Goal: Navigation & Orientation: Find specific page/section

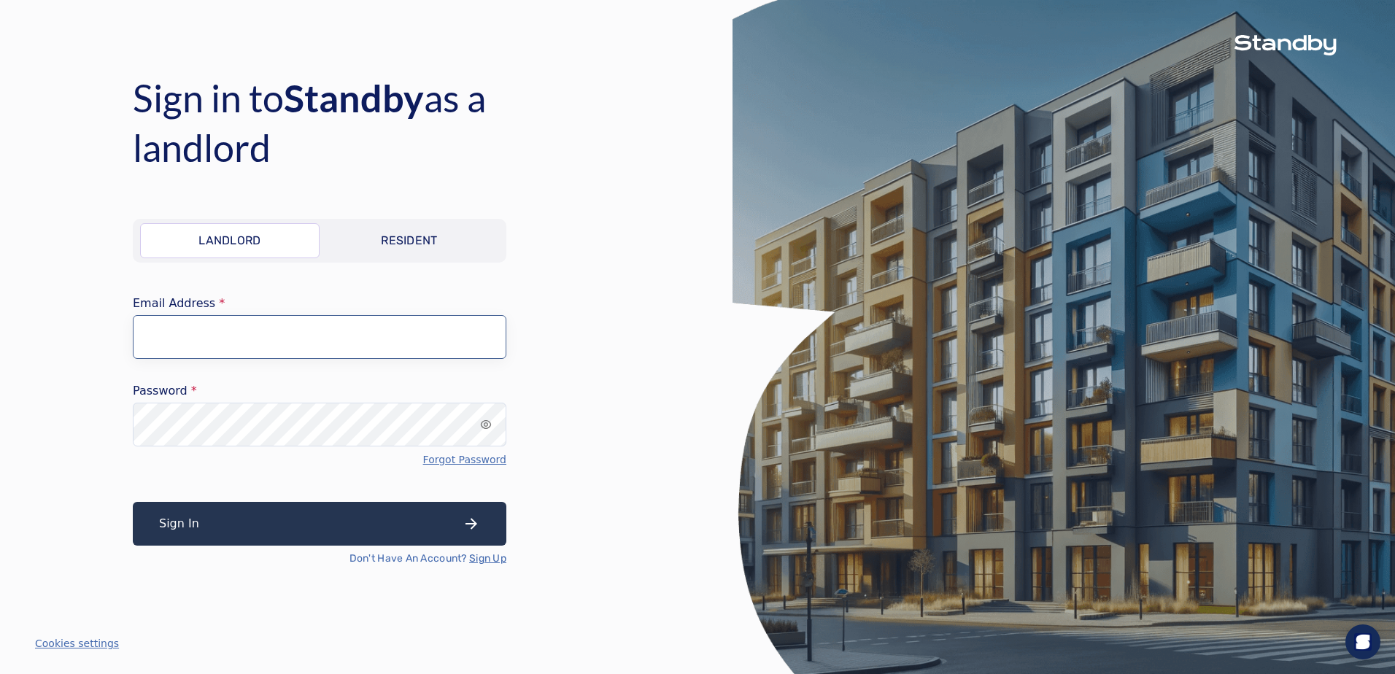
type input "**********"
click at [342, 520] on button "Sign In" at bounding box center [320, 524] width 374 height 44
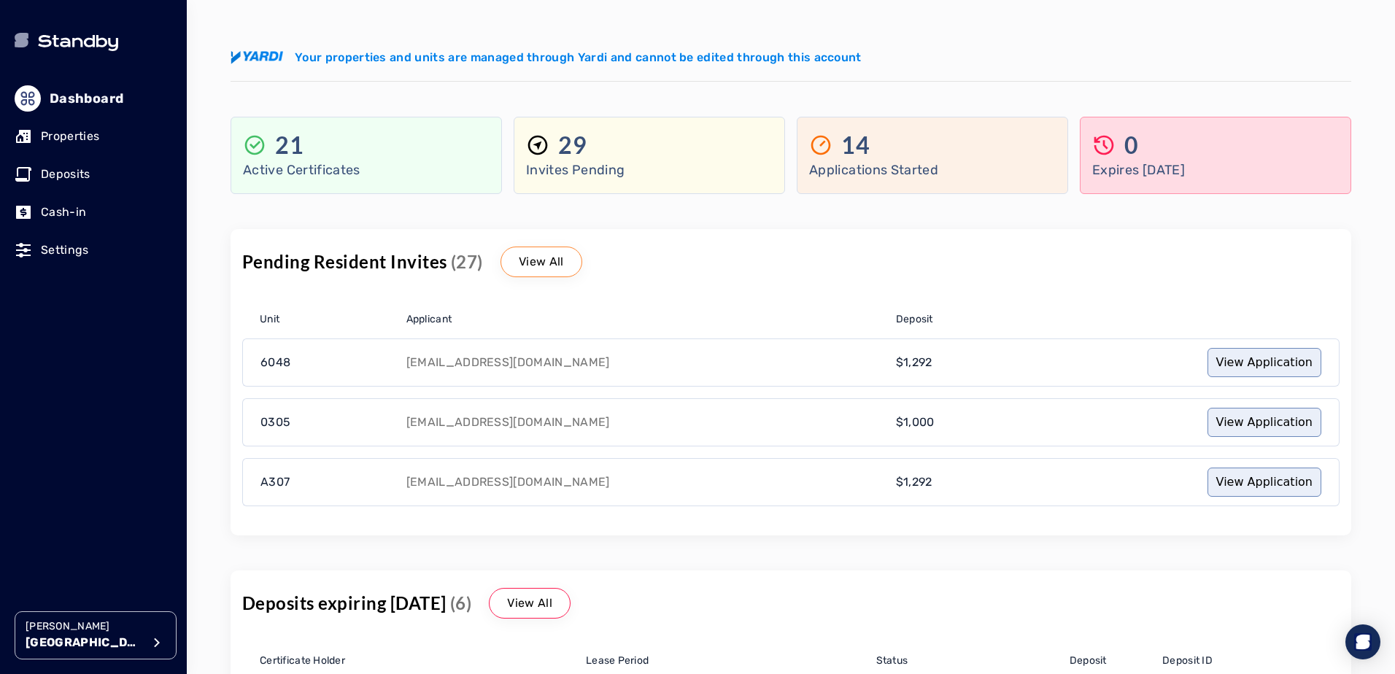
click at [69, 255] on p "Settings" at bounding box center [65, 251] width 48 height 18
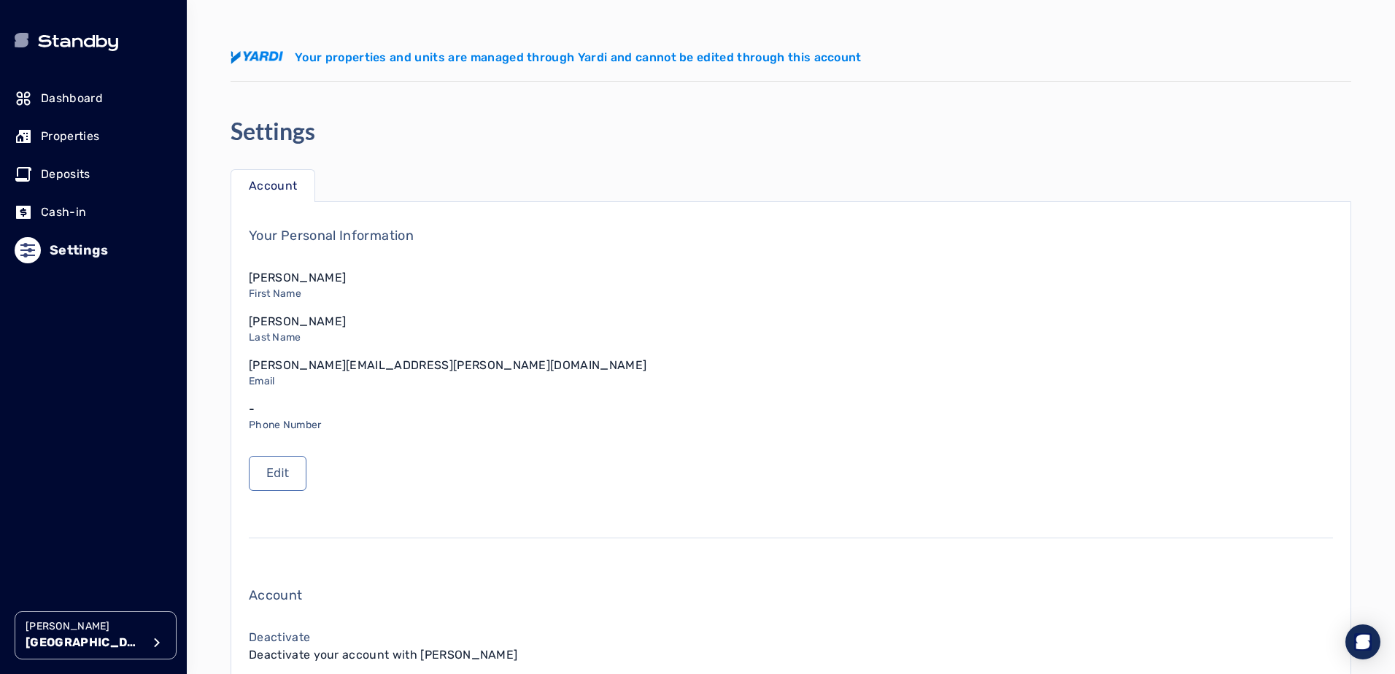
click at [80, 142] on p "Properties" at bounding box center [70, 137] width 58 height 18
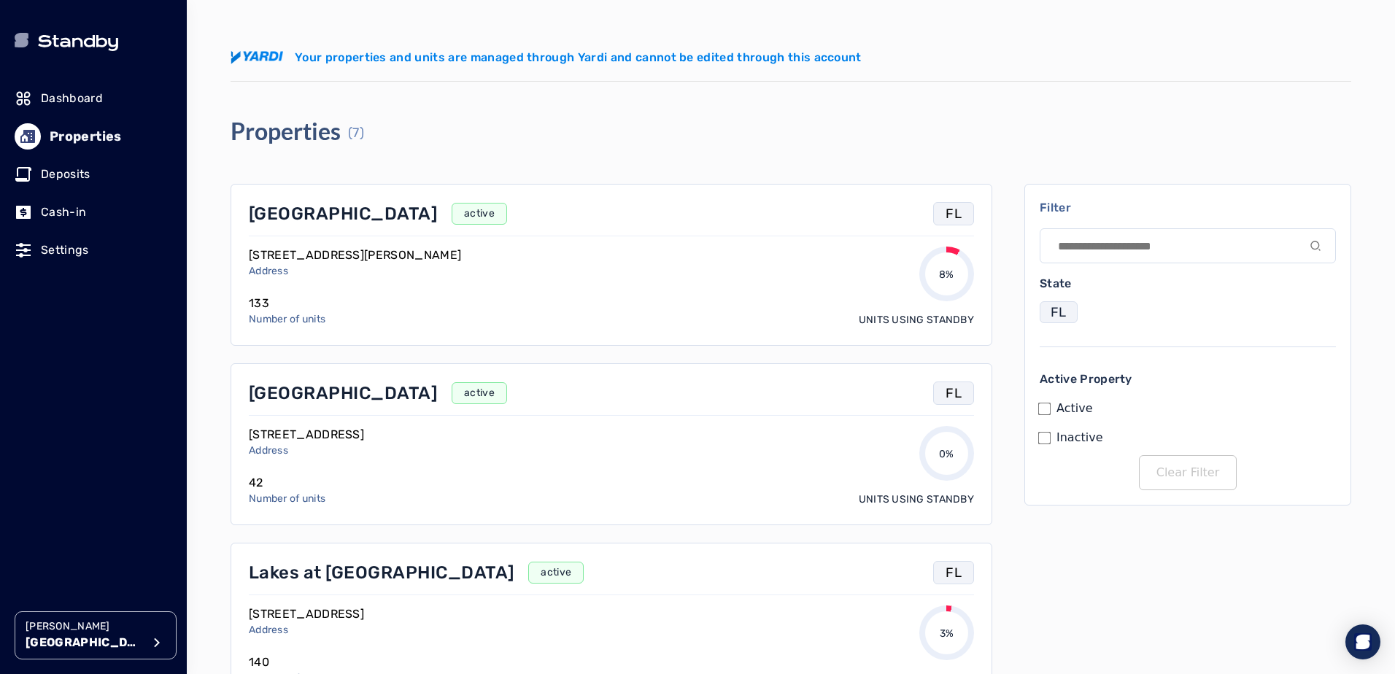
click at [303, 220] on p "[GEOGRAPHIC_DATA]" at bounding box center [343, 213] width 188 height 23
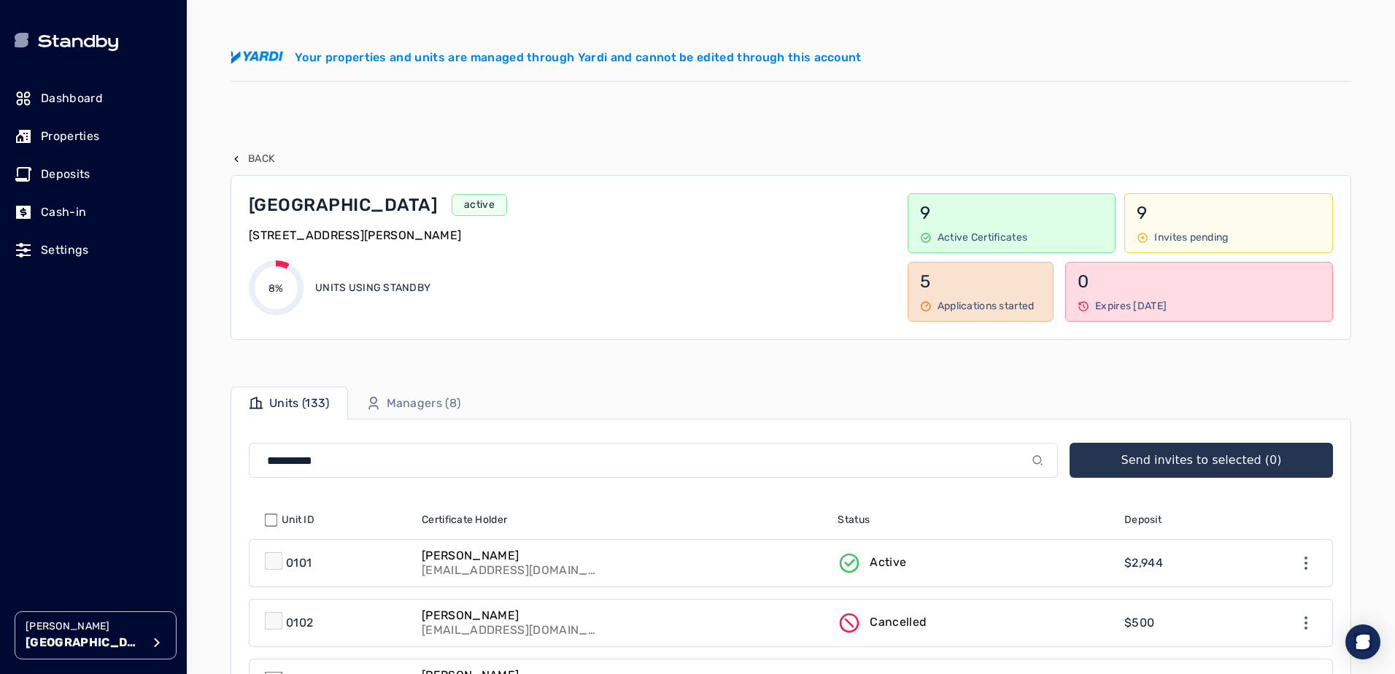
click at [84, 182] on p "Deposits" at bounding box center [66, 175] width 50 height 18
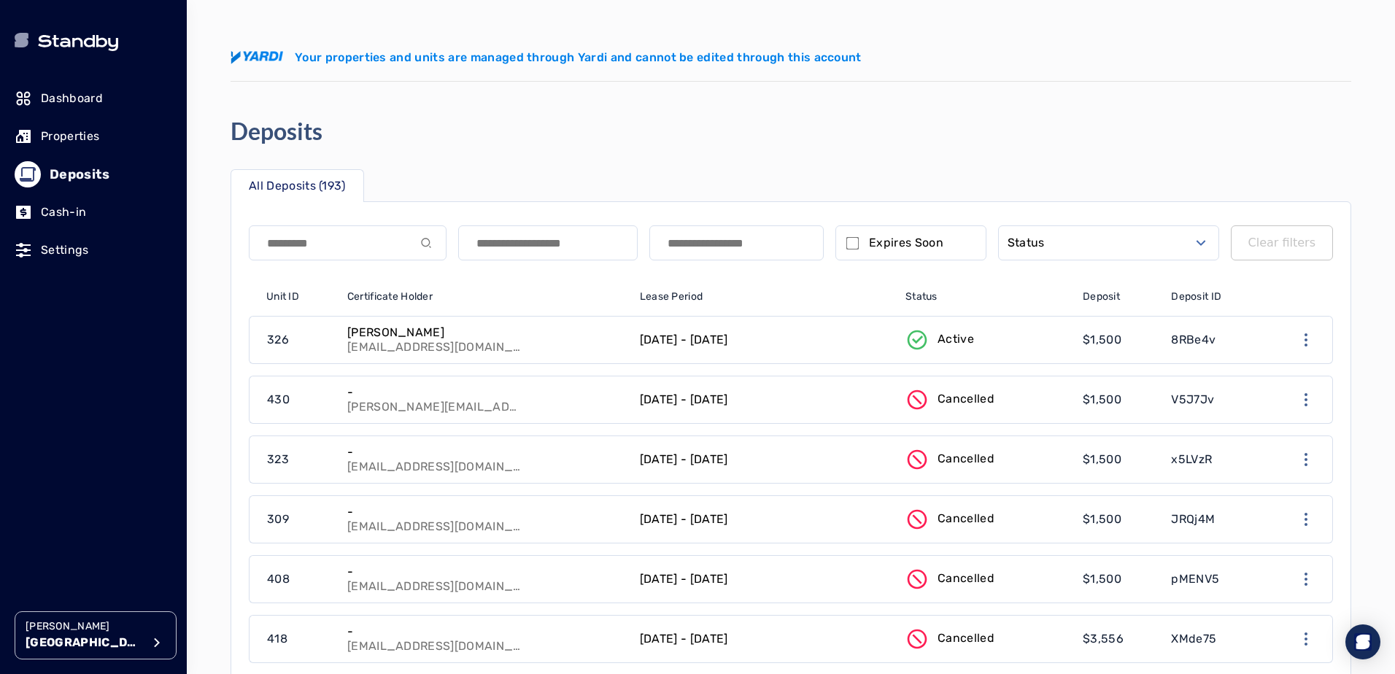
click at [90, 88] on link "Dashboard" at bounding box center [94, 98] width 158 height 32
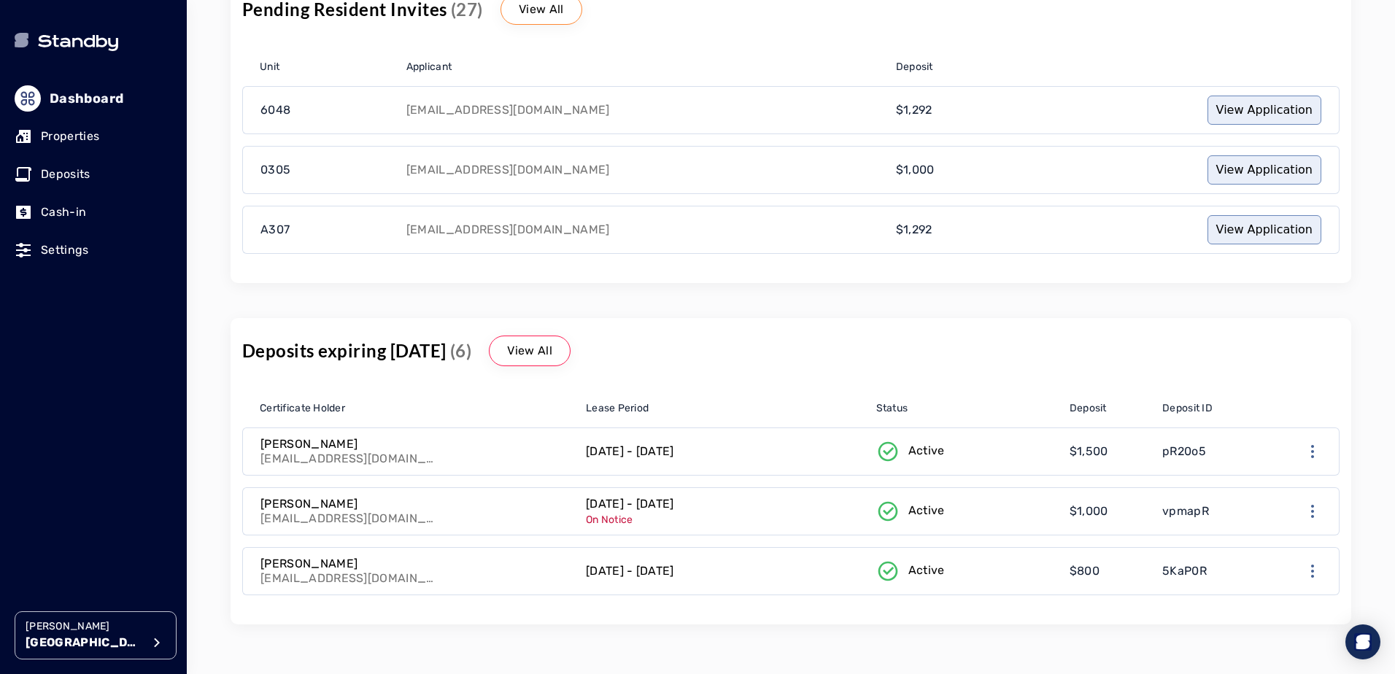
scroll to position [292, 0]
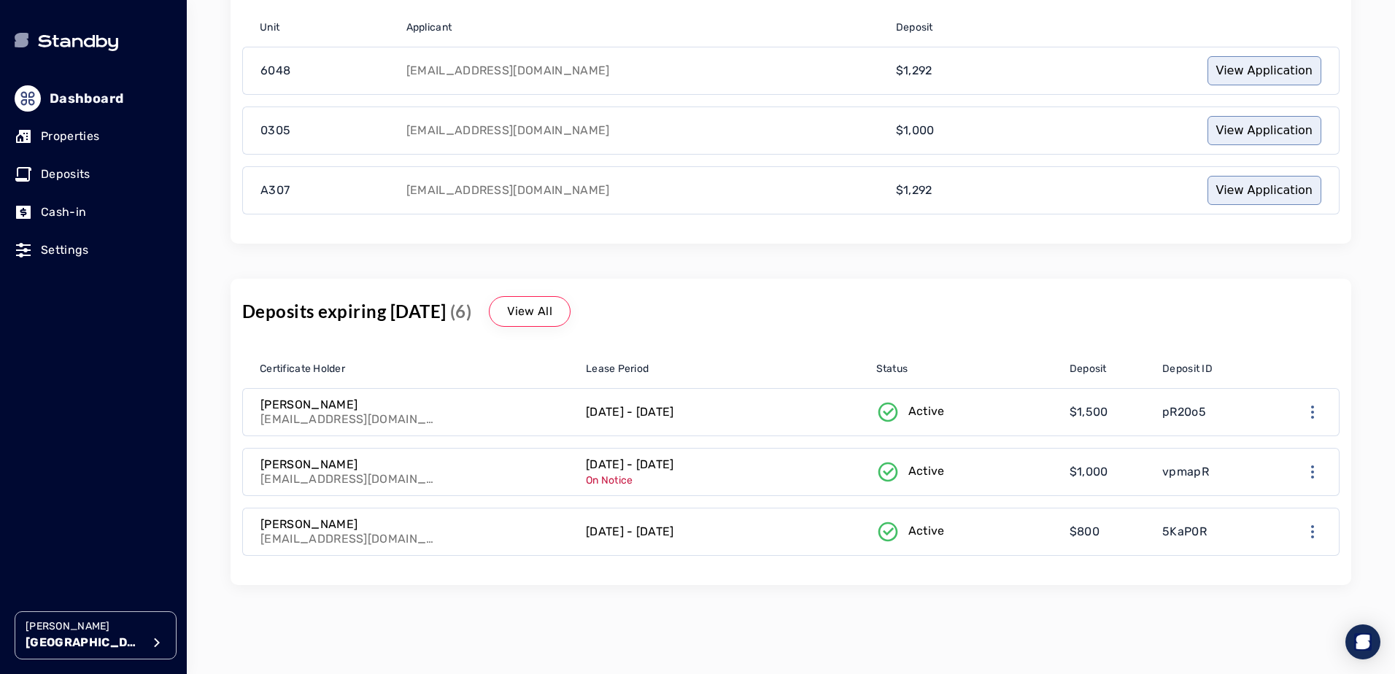
click at [161, 643] on icon "button" at bounding box center [157, 643] width 18 height 18
click at [268, 550] on p "Organizations" at bounding box center [250, 556] width 79 height 18
click at [256, 596] on p "[GEOGRAPHIC_DATA]" at bounding box center [269, 596] width 111 height 15
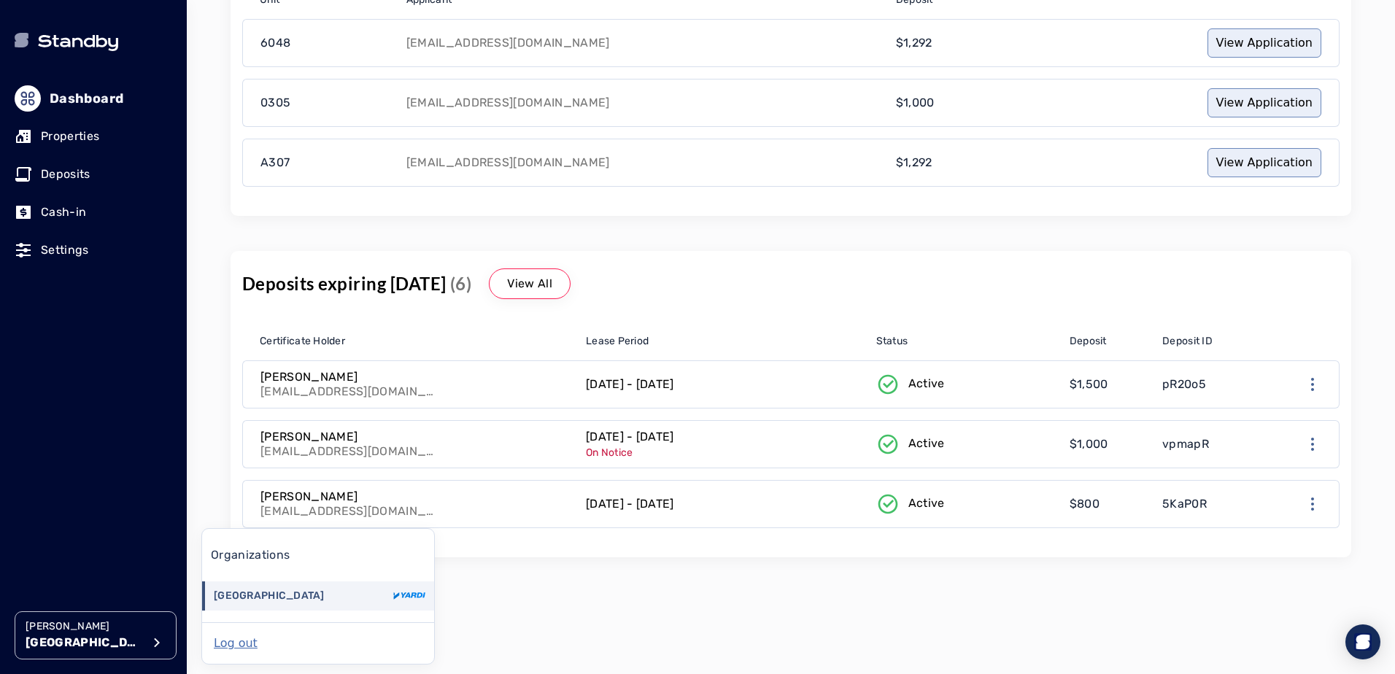
scroll to position [0, 0]
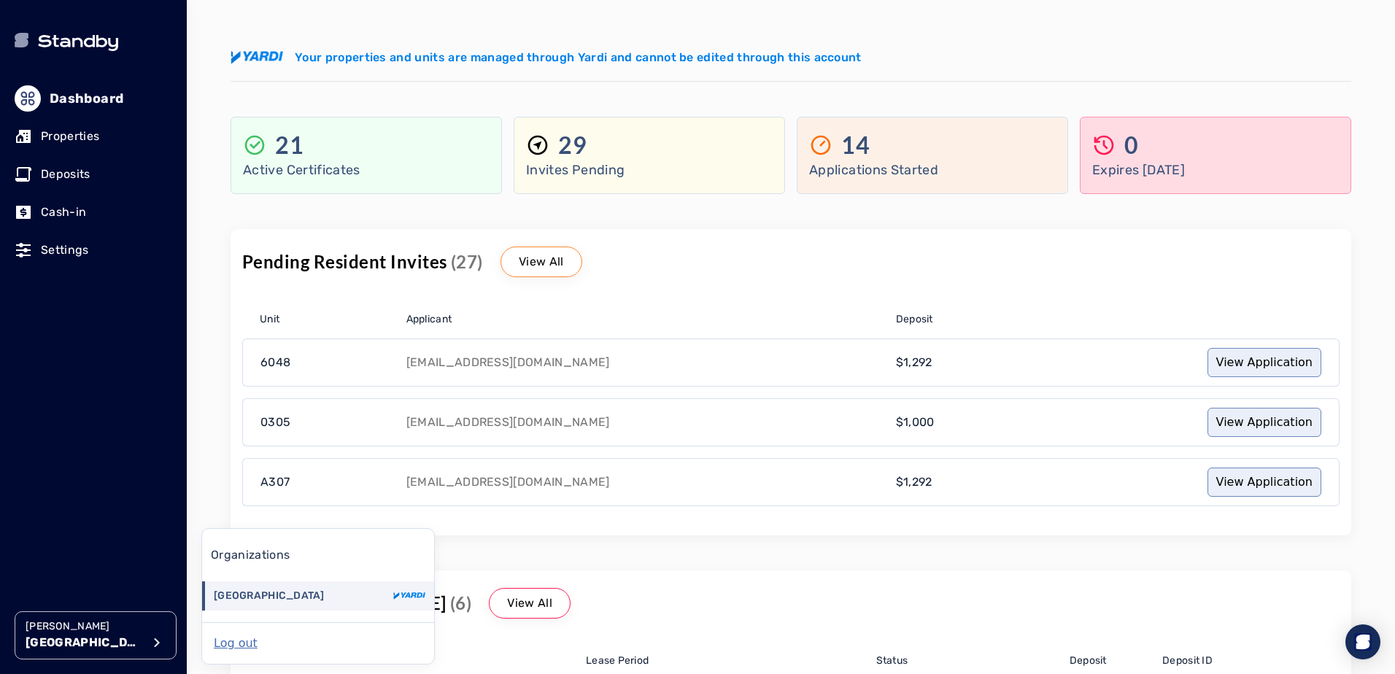
click at [72, 211] on p "Cash-in" at bounding box center [63, 213] width 45 height 18
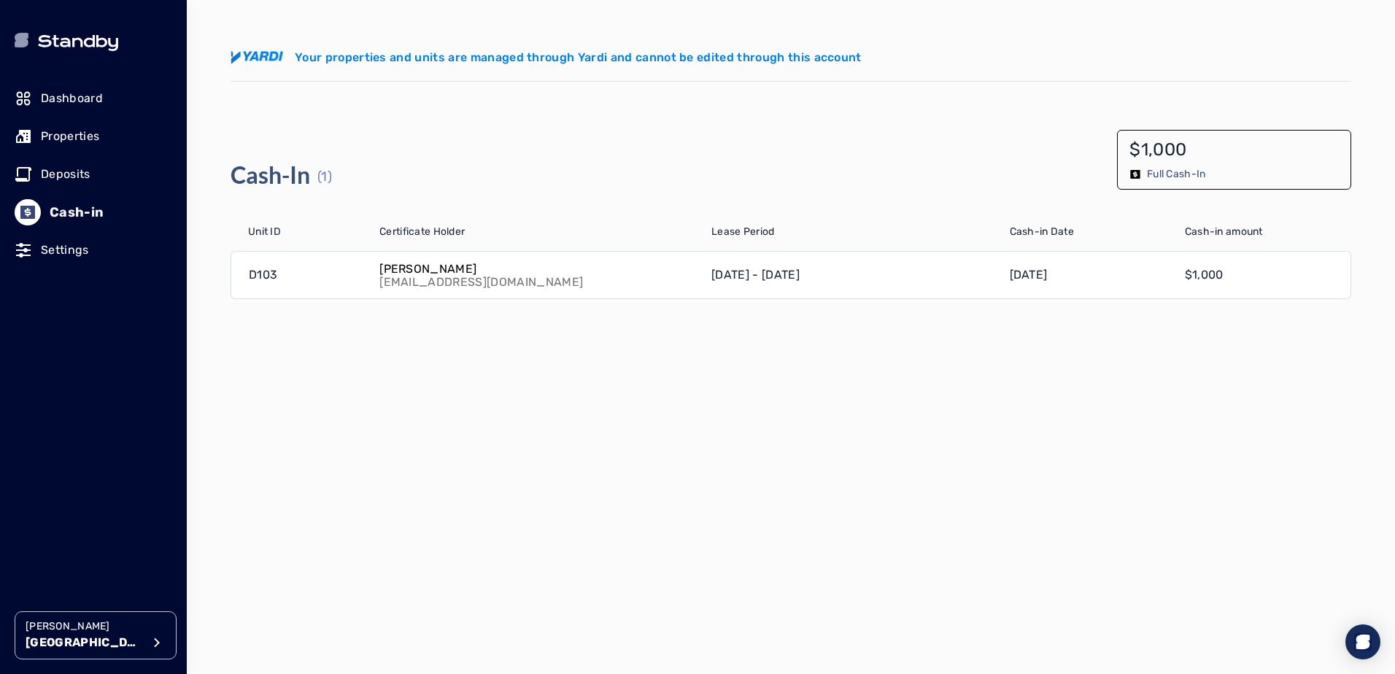
click at [61, 245] on p "Settings" at bounding box center [65, 251] width 48 height 18
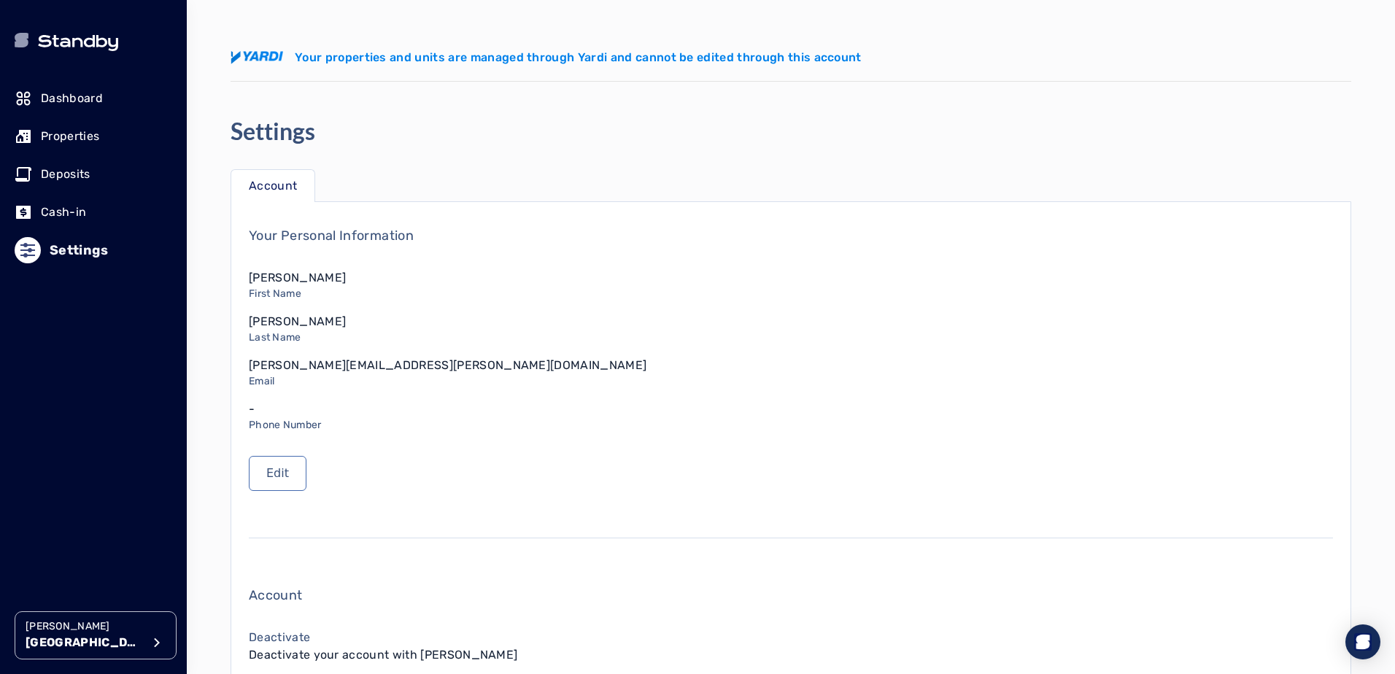
click at [63, 174] on p "Deposits" at bounding box center [66, 175] width 50 height 18
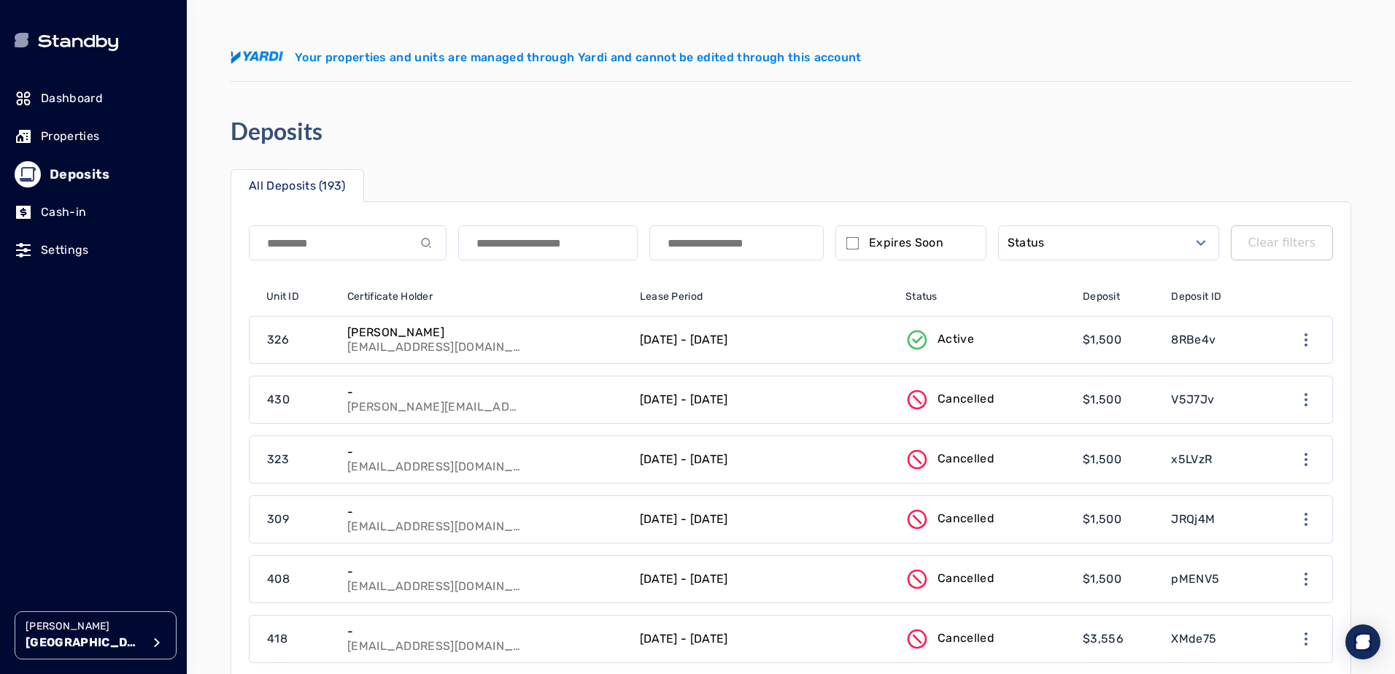
click at [52, 130] on p "Properties" at bounding box center [70, 137] width 58 height 18
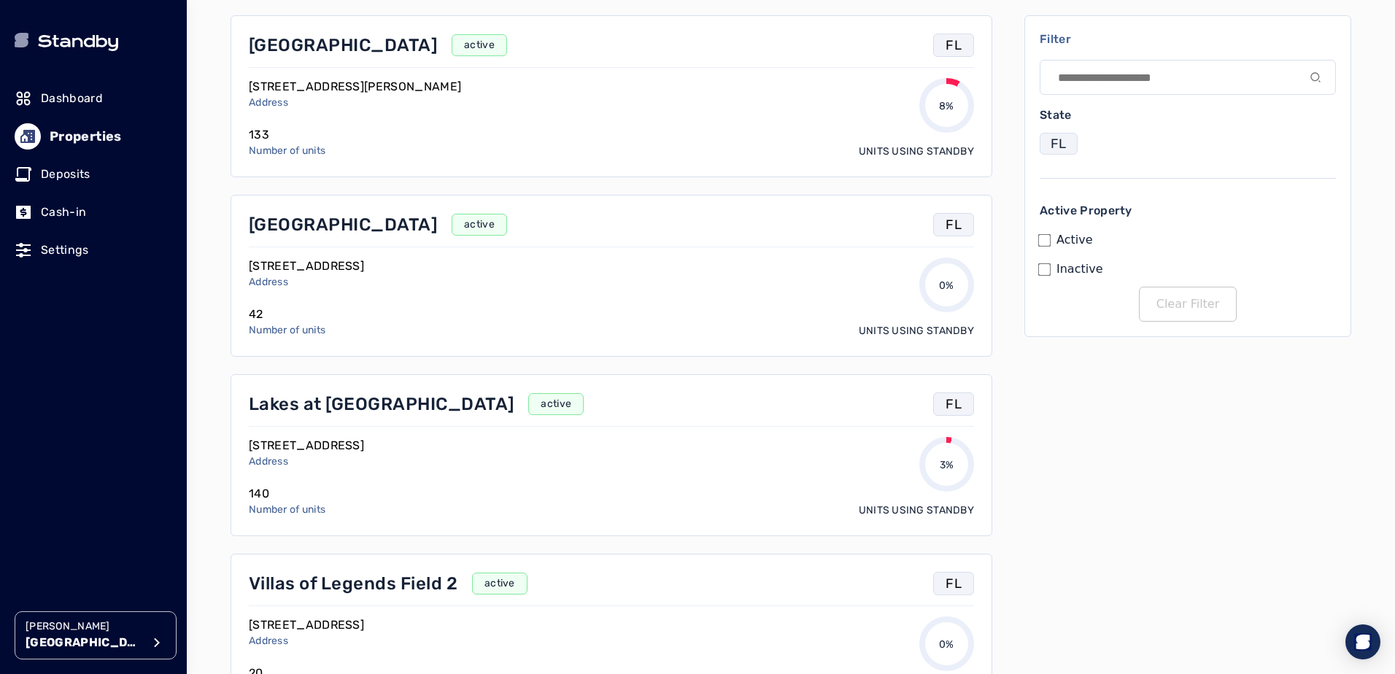
scroll to position [219, 0]
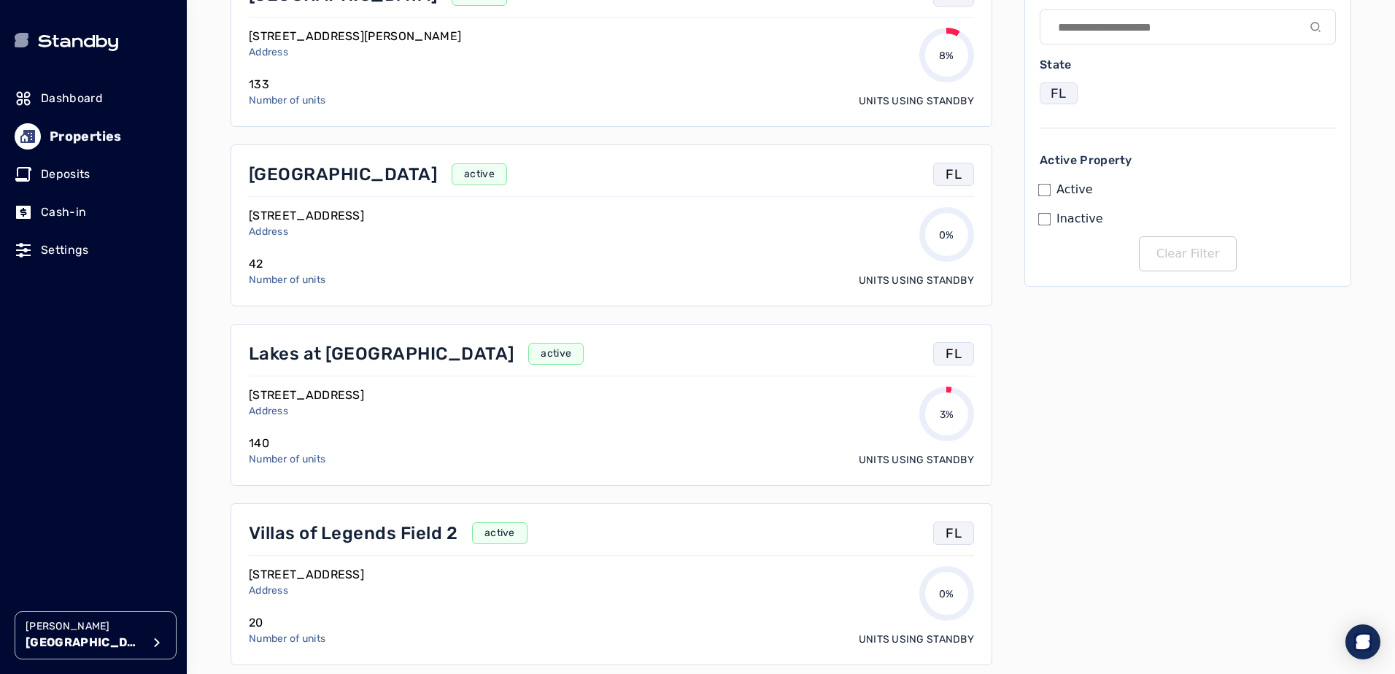
click at [324, 361] on p "Lakes at [GEOGRAPHIC_DATA]" at bounding box center [381, 353] width 265 height 23
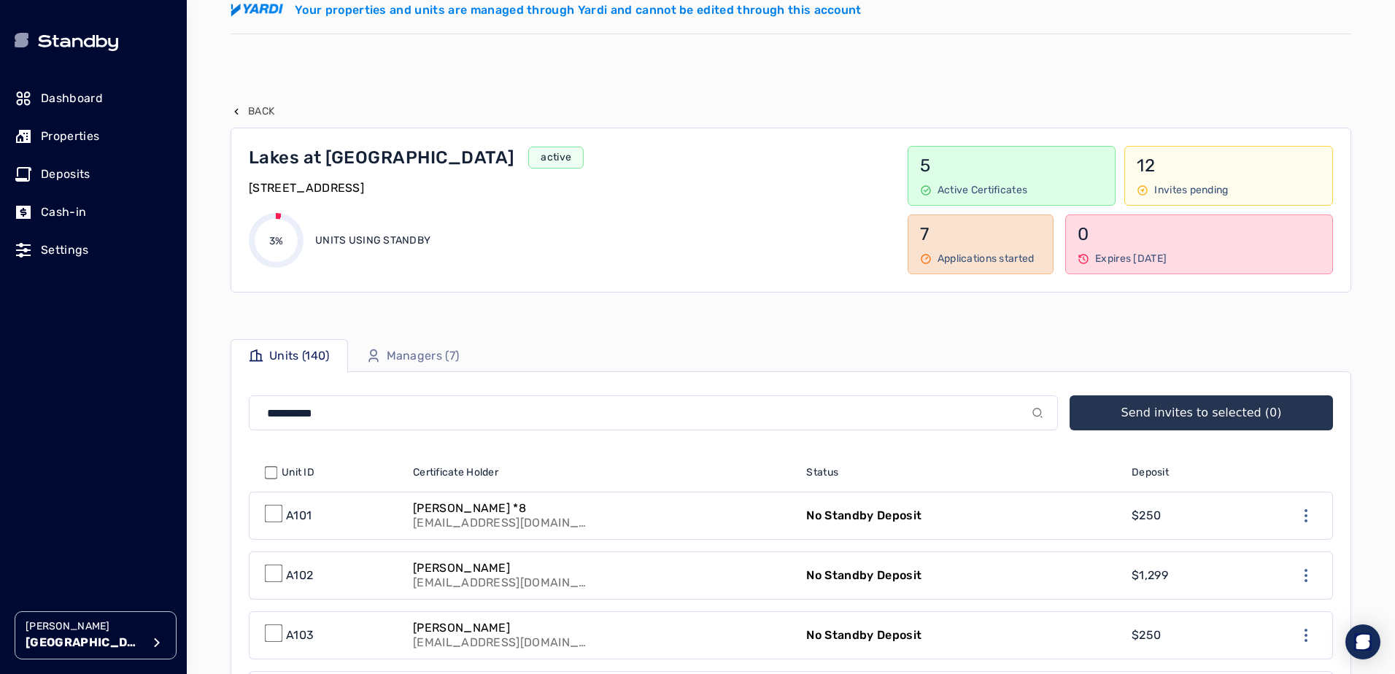
scroll to position [73, 0]
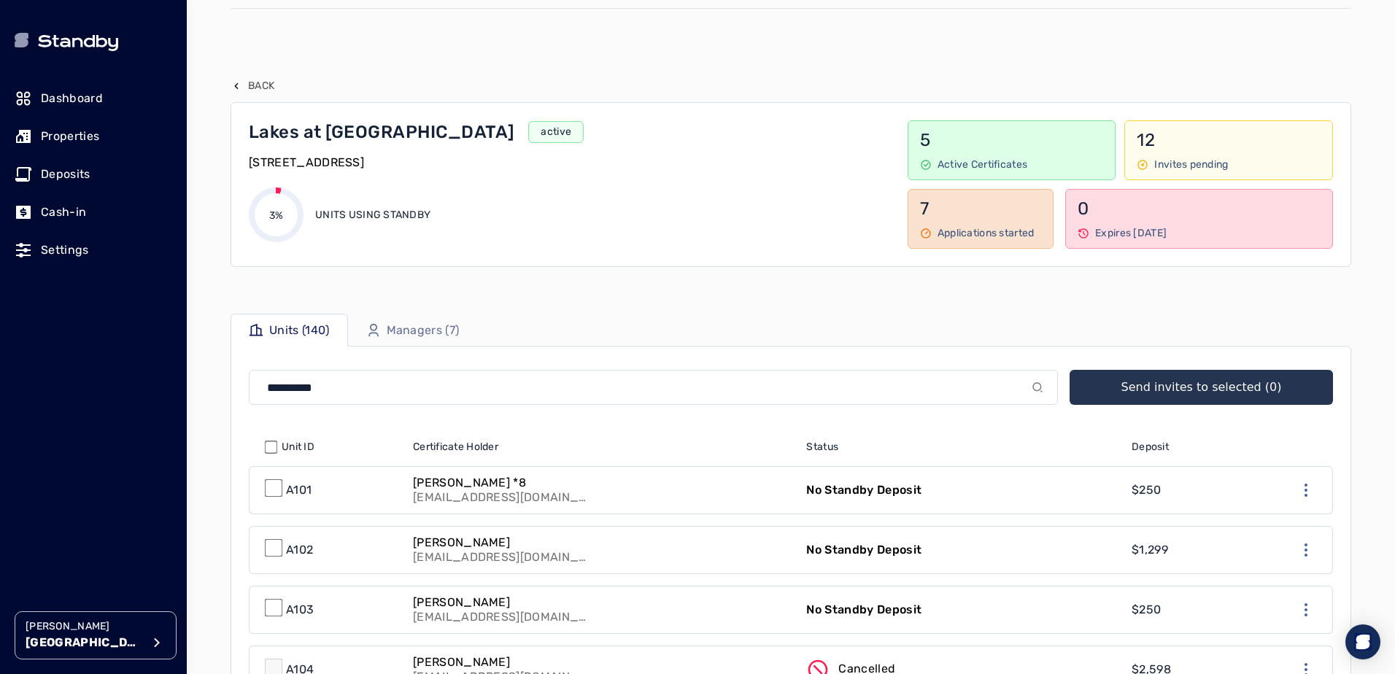
click at [418, 334] on p "Managers (7)" at bounding box center [423, 331] width 73 height 18
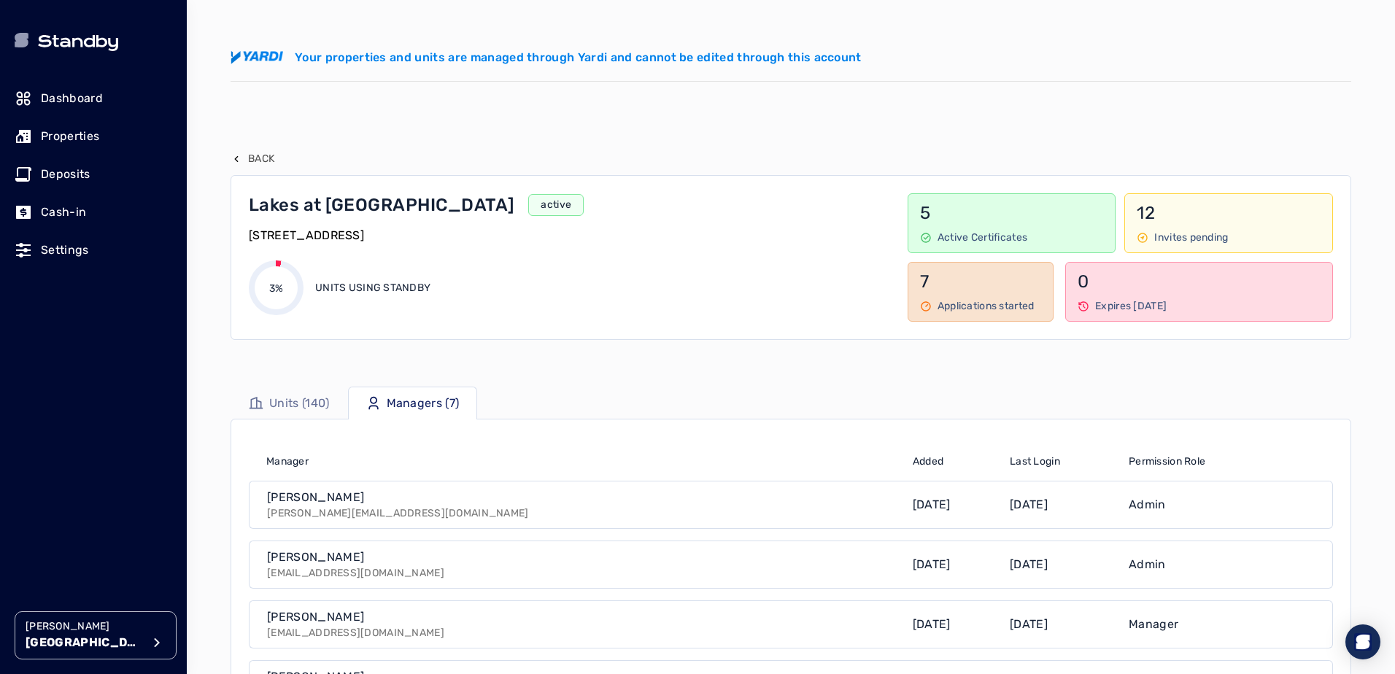
click at [290, 407] on p "Units (140)" at bounding box center [299, 404] width 61 height 18
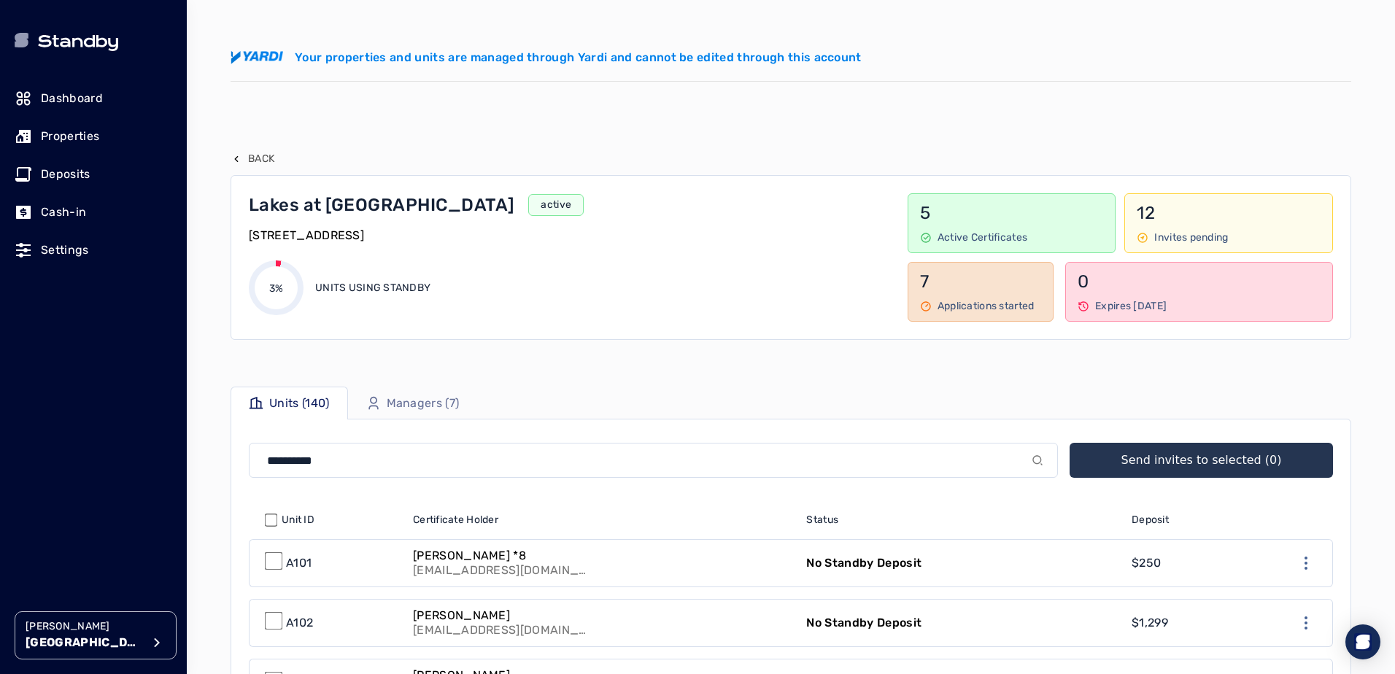
click at [261, 156] on p "Back" at bounding box center [261, 159] width 26 height 15
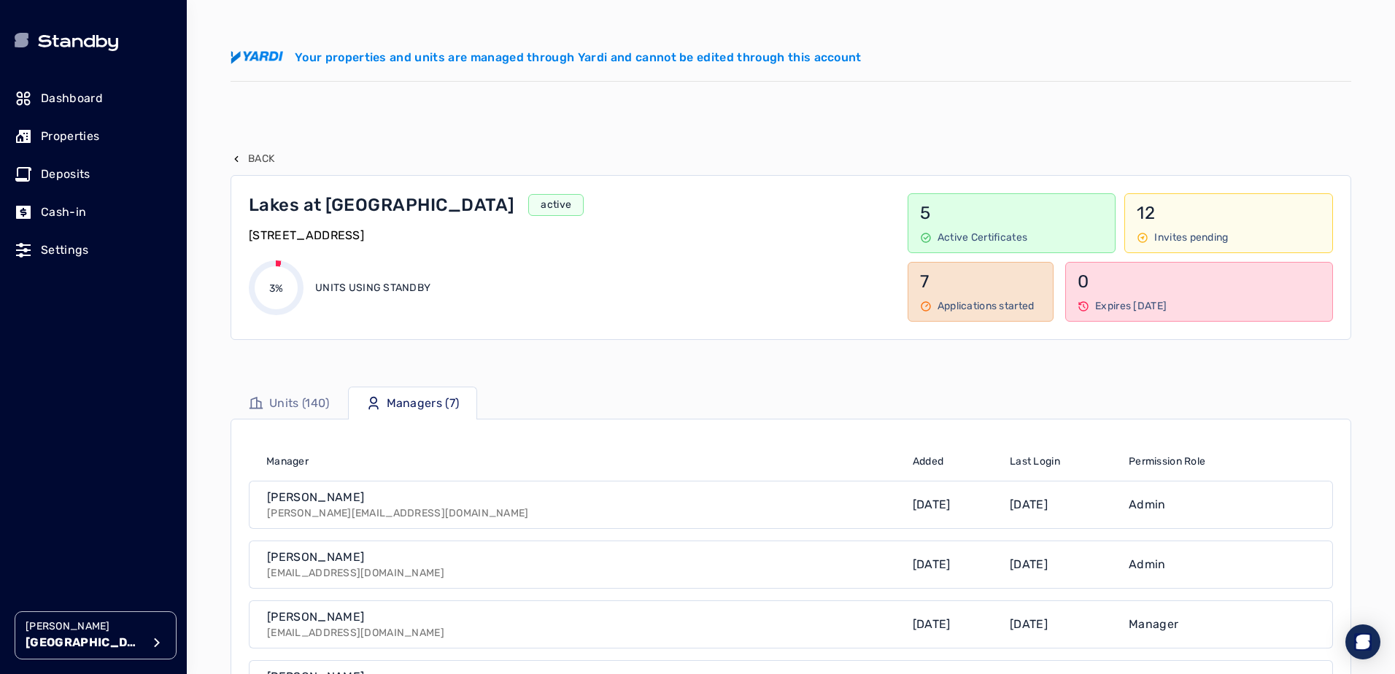
click at [68, 171] on p "Deposits" at bounding box center [66, 175] width 50 height 18
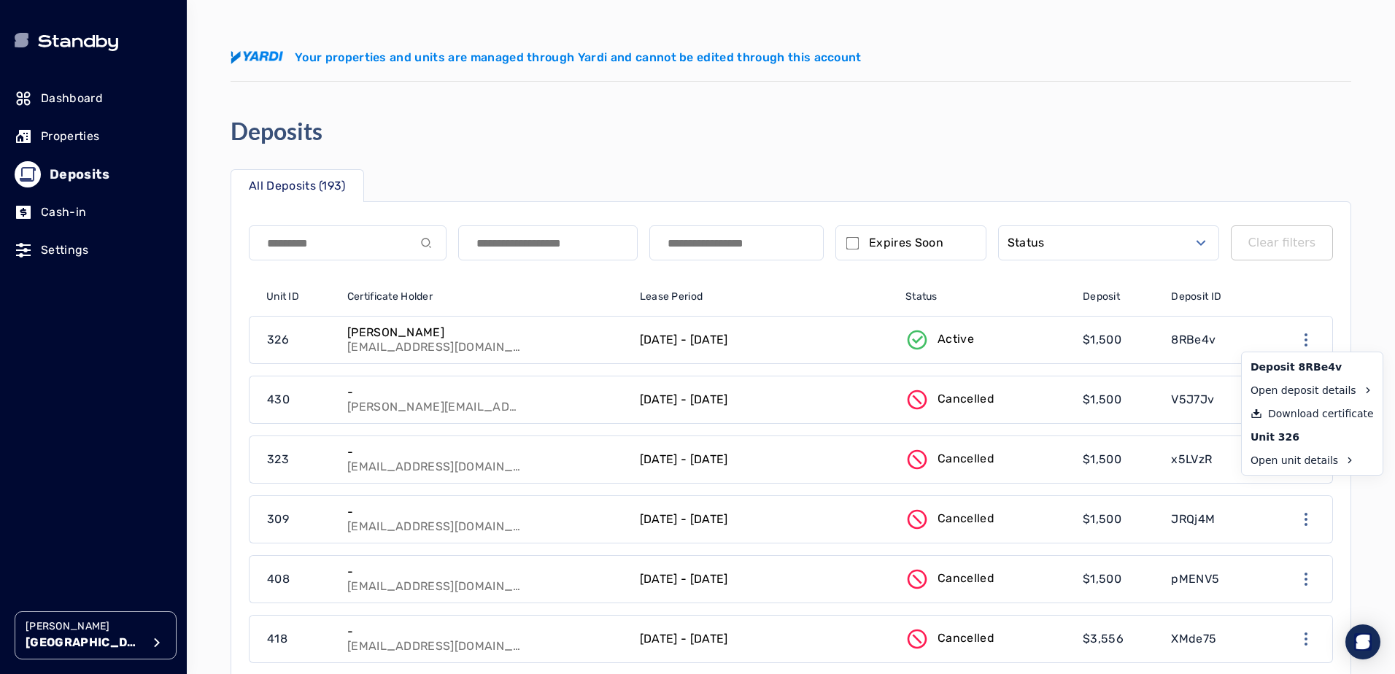
click at [1306, 340] on icon "button" at bounding box center [1306, 340] width 3 height 13
click at [1276, 463] on link "Open unit details" at bounding box center [1312, 460] width 135 height 23
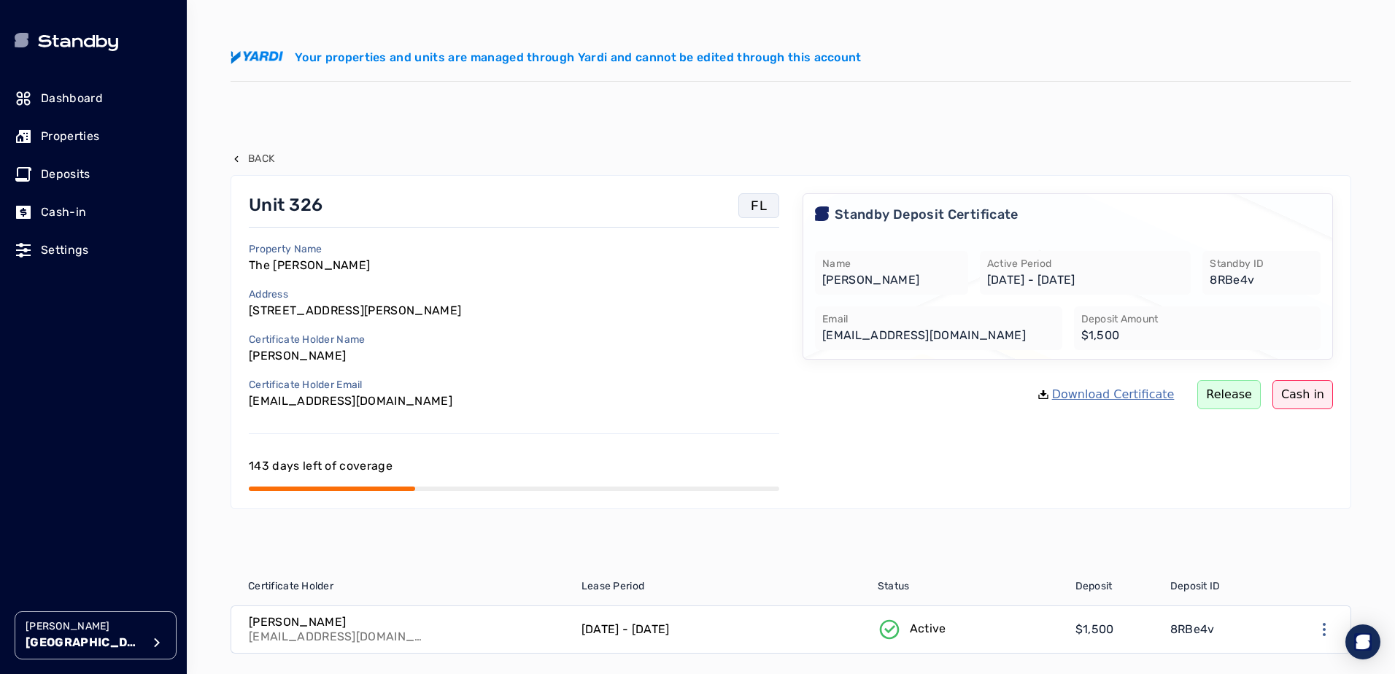
click at [70, 180] on p "Deposits" at bounding box center [66, 175] width 50 height 18
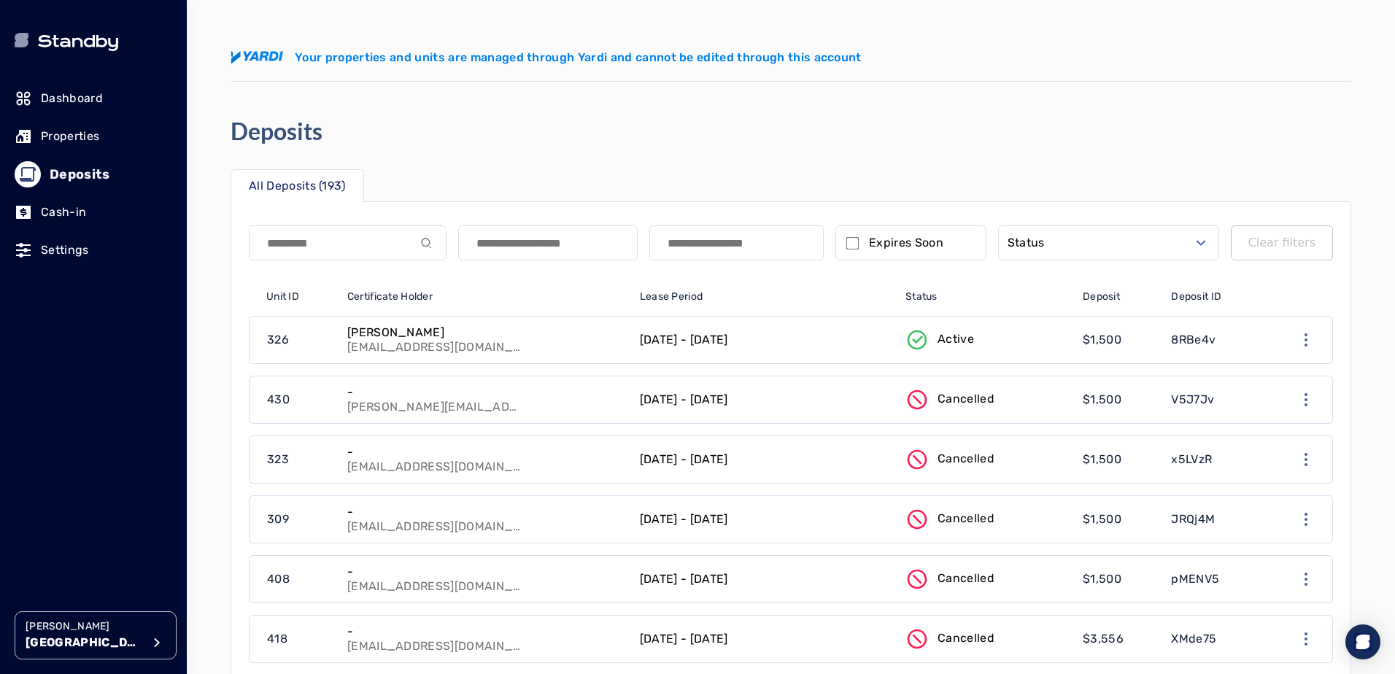
click at [87, 133] on p "Properties" at bounding box center [70, 137] width 58 height 18
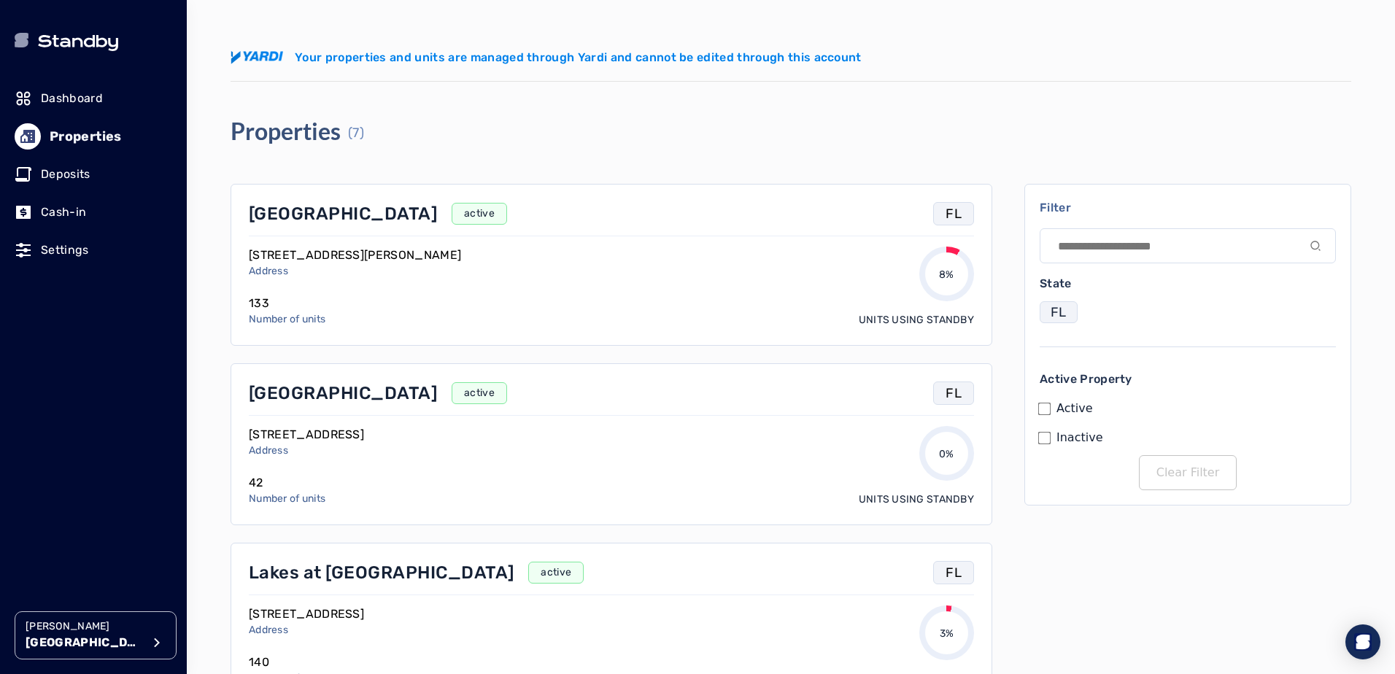
click at [321, 217] on p "[GEOGRAPHIC_DATA]" at bounding box center [343, 213] width 188 height 23
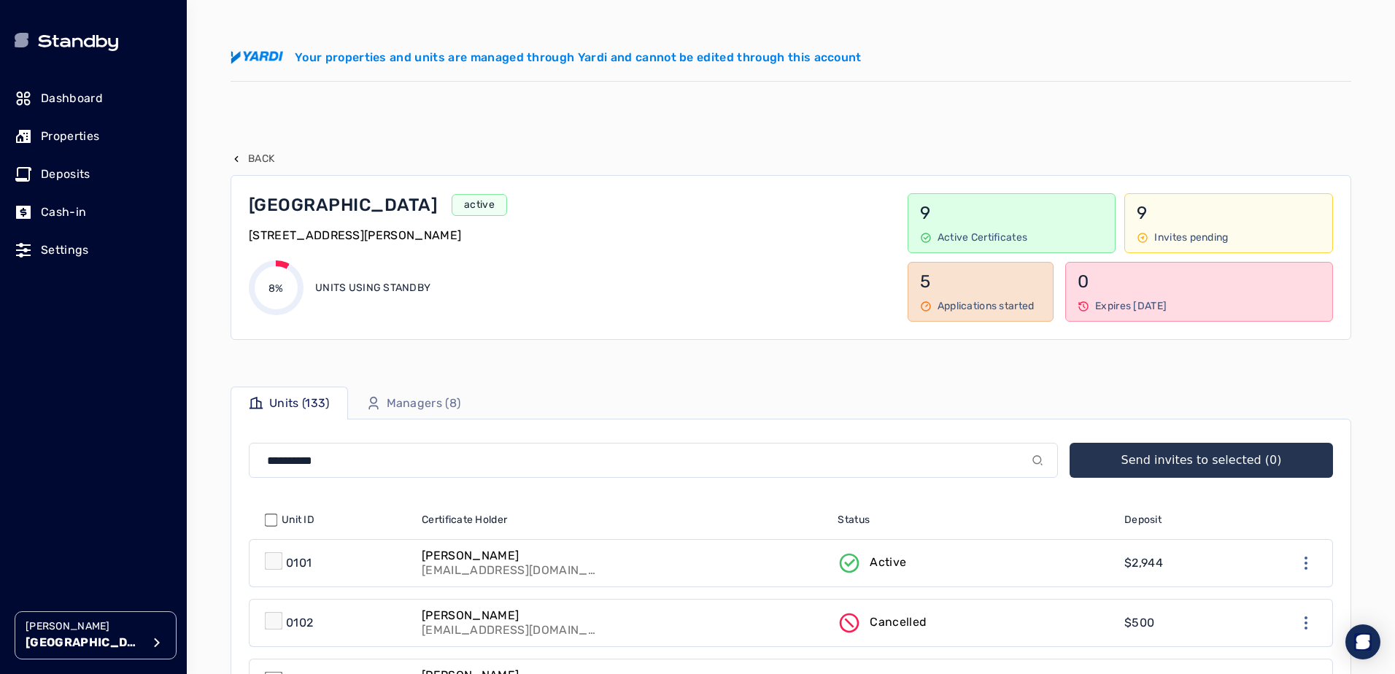
click at [312, 207] on p "[GEOGRAPHIC_DATA]" at bounding box center [343, 204] width 188 height 23
click at [310, 204] on p "[GEOGRAPHIC_DATA]" at bounding box center [343, 204] width 188 height 23
click at [464, 207] on p "active" at bounding box center [479, 205] width 31 height 15
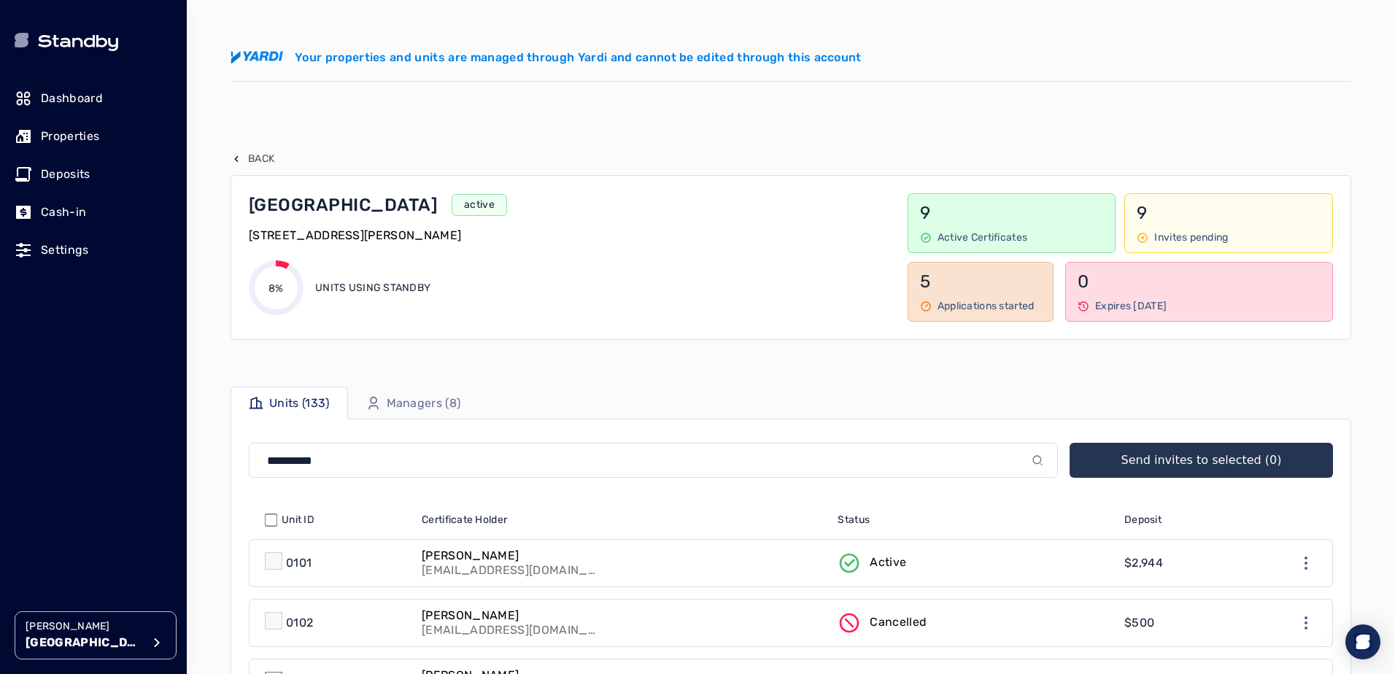
click at [307, 210] on p "[GEOGRAPHIC_DATA]" at bounding box center [343, 204] width 188 height 23
click at [267, 209] on p "[GEOGRAPHIC_DATA]" at bounding box center [343, 204] width 188 height 23
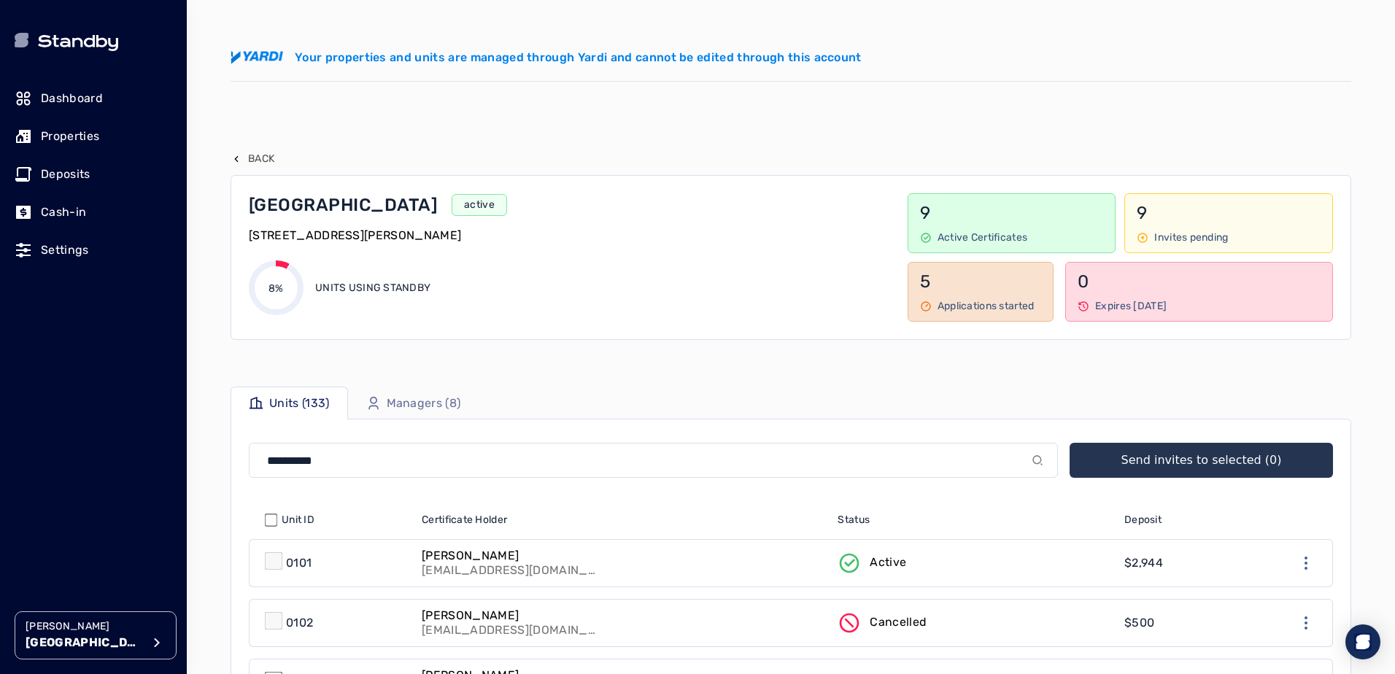
click at [267, 209] on p "[GEOGRAPHIC_DATA]" at bounding box center [343, 204] width 188 height 23
